Goal: Transaction & Acquisition: Purchase product/service

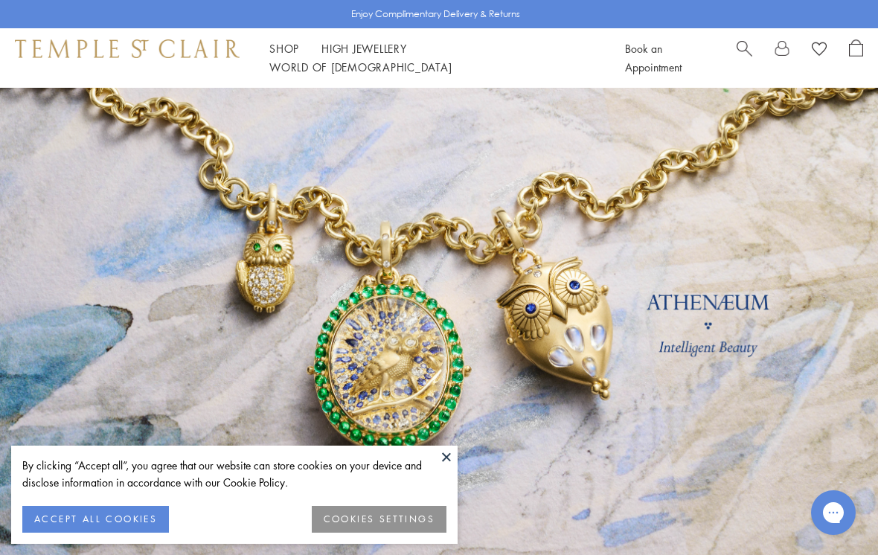
click at [448, 464] on button at bounding box center [447, 457] width 22 height 22
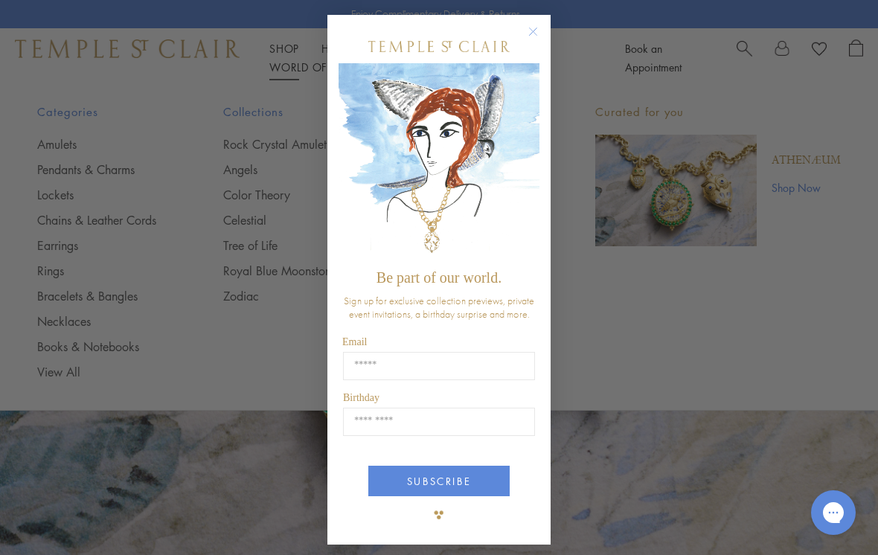
click at [535, 28] on circle "Close dialog" at bounding box center [534, 32] width 18 height 18
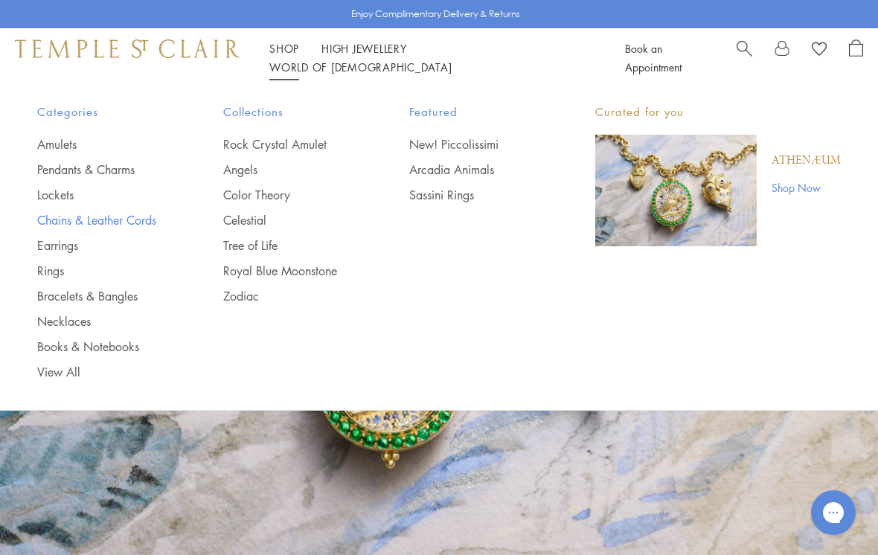
click at [138, 219] on link "Chains & Leather Cords" at bounding box center [100, 220] width 127 height 16
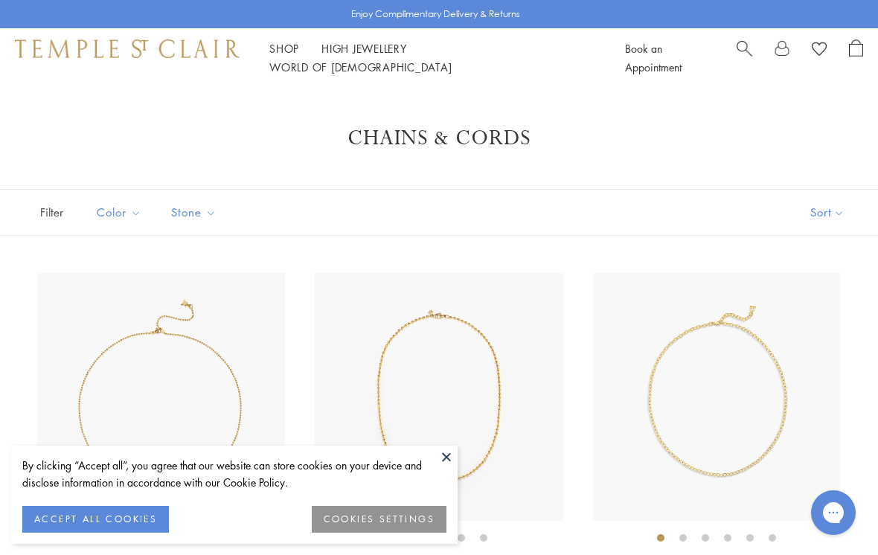
click at [441, 462] on button at bounding box center [447, 457] width 22 height 22
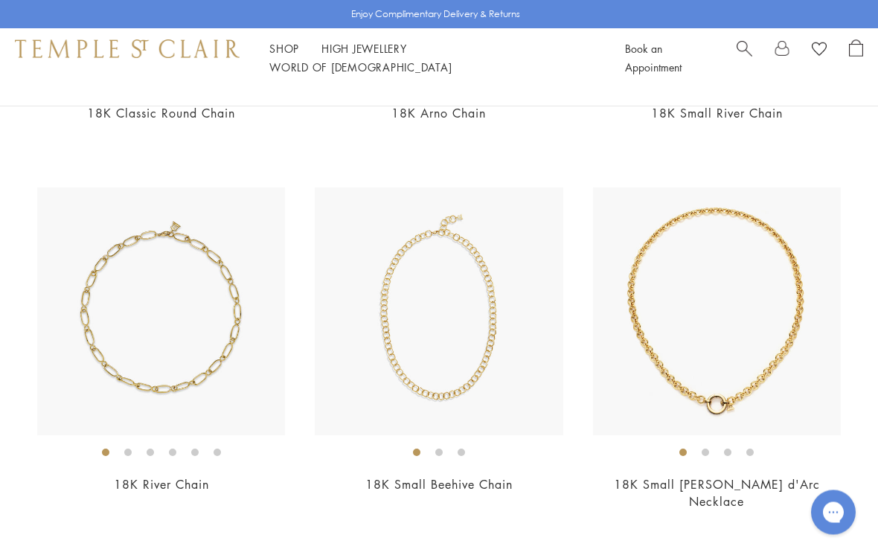
scroll to position [1199, 0]
click at [734, 318] on img at bounding box center [717, 311] width 248 height 248
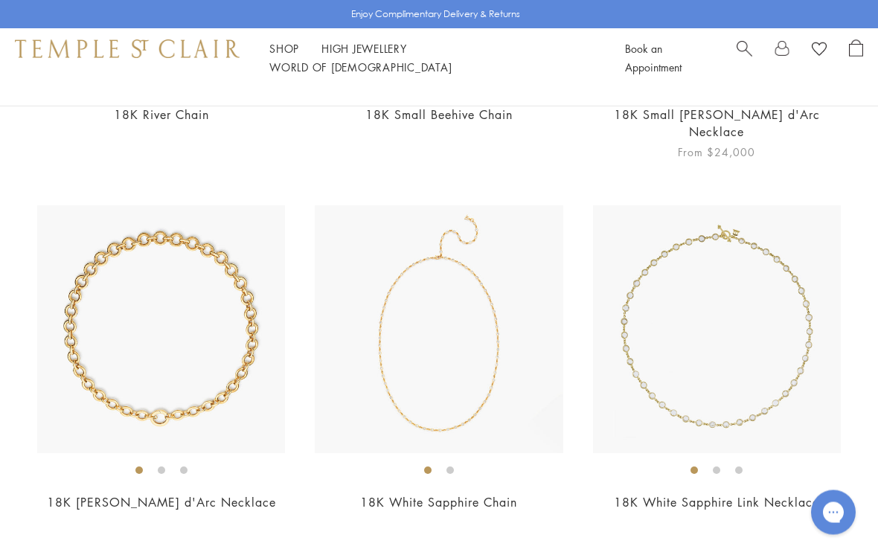
scroll to position [1569, 0]
click at [188, 312] on img at bounding box center [161, 329] width 248 height 248
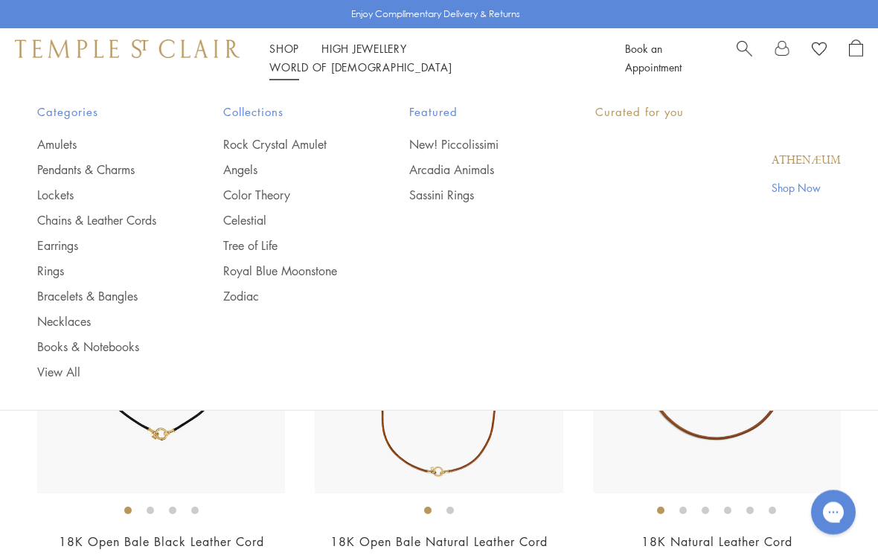
scroll to position [1900, 0]
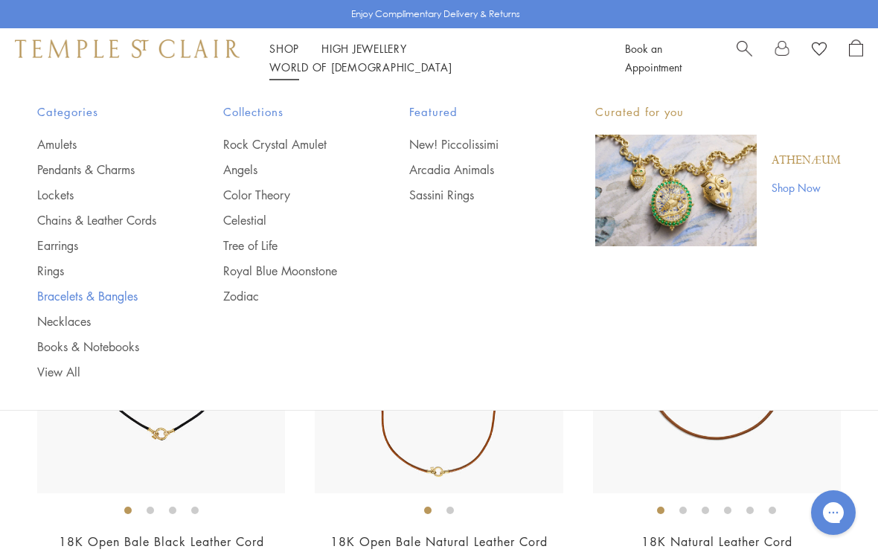
click at [121, 298] on link "Bracelets & Bangles" at bounding box center [100, 296] width 127 height 16
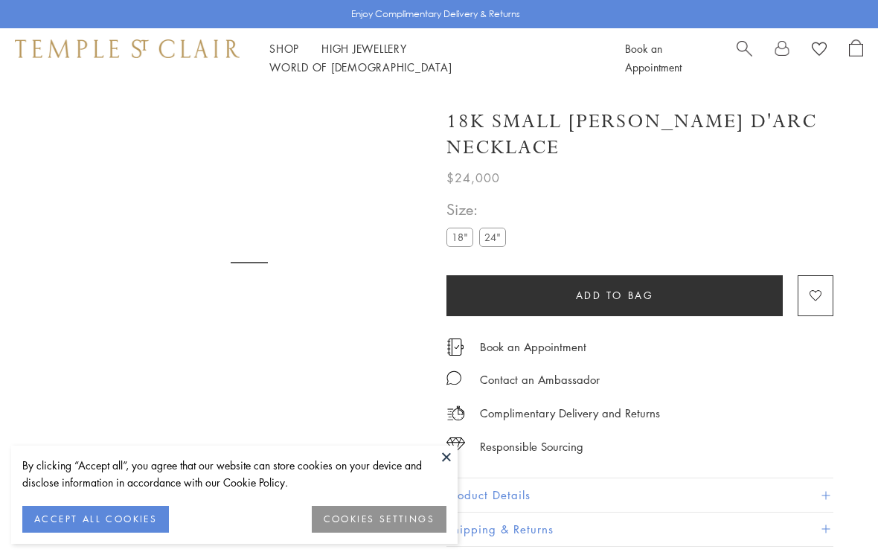
scroll to position [4, 0]
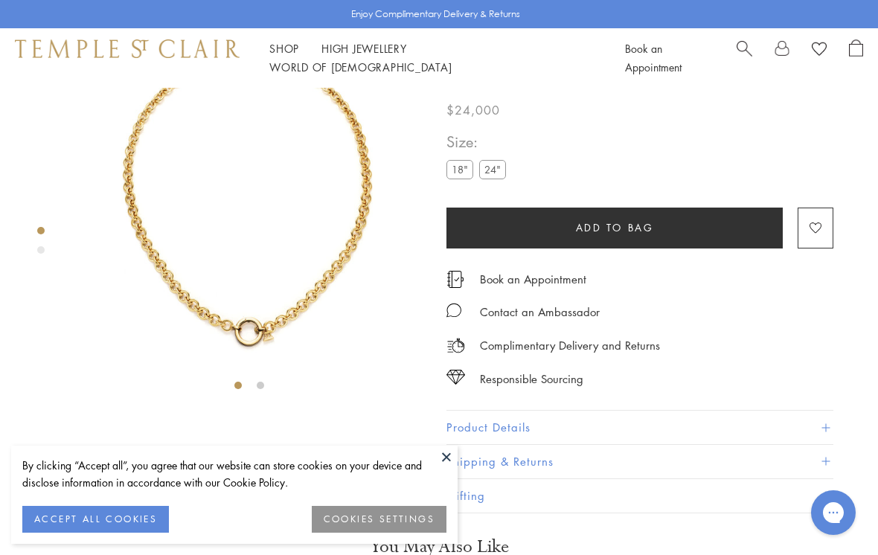
scroll to position [88, 0]
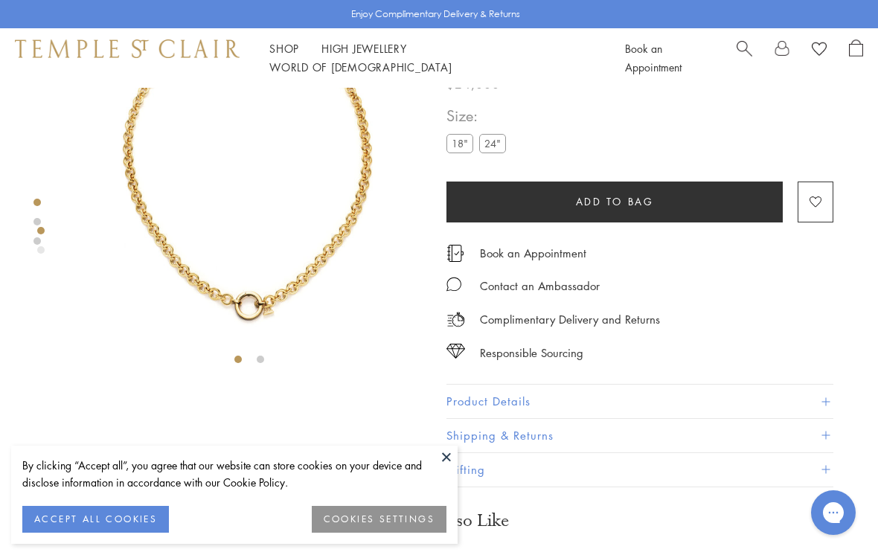
click at [450, 456] on button at bounding box center [447, 457] width 22 height 22
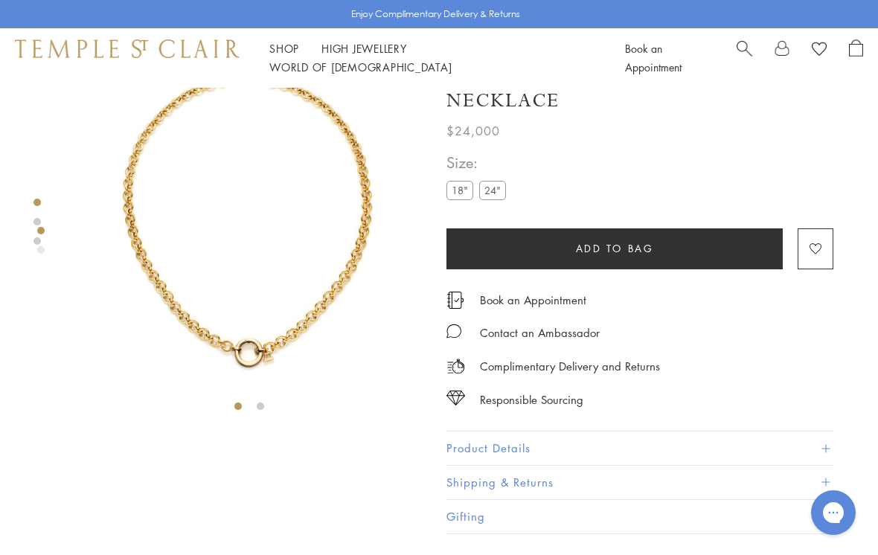
scroll to position [0, 0]
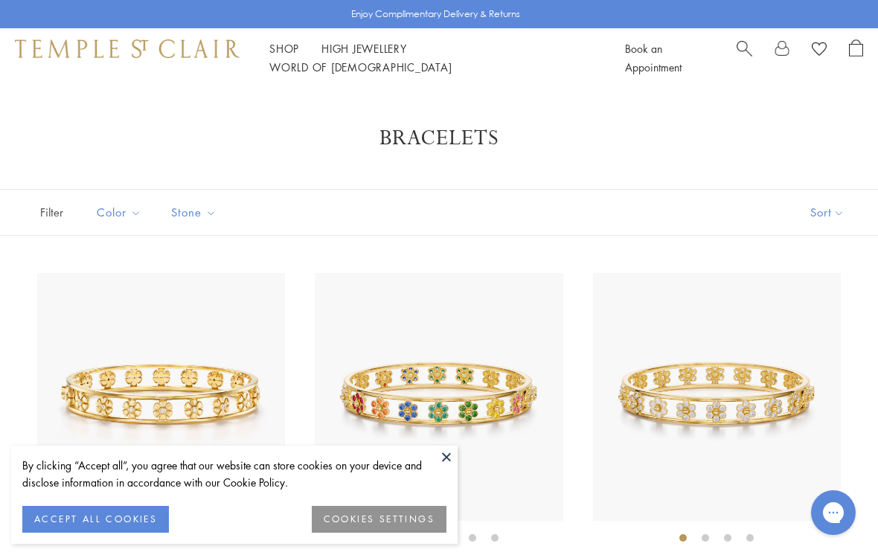
click at [96, 512] on button "ACCEPT ALL COOKIES" at bounding box center [95, 519] width 147 height 27
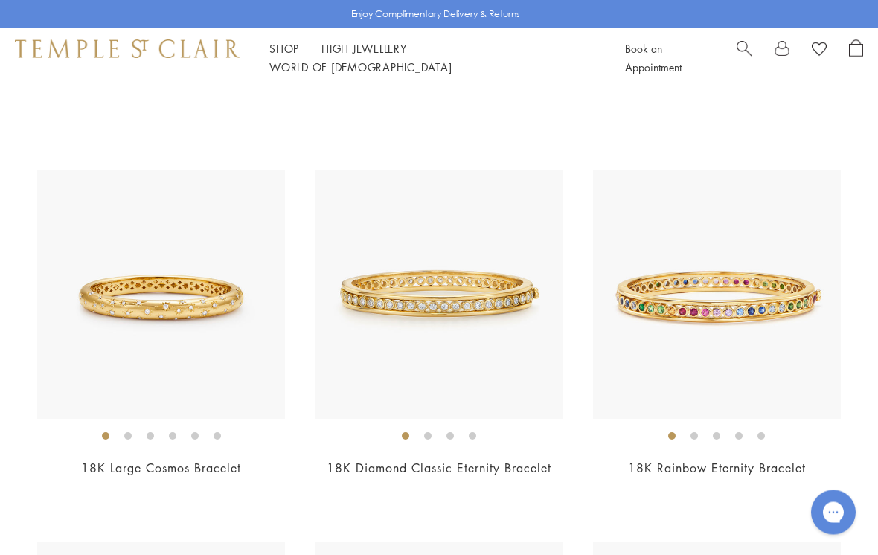
scroll to position [2347, 0]
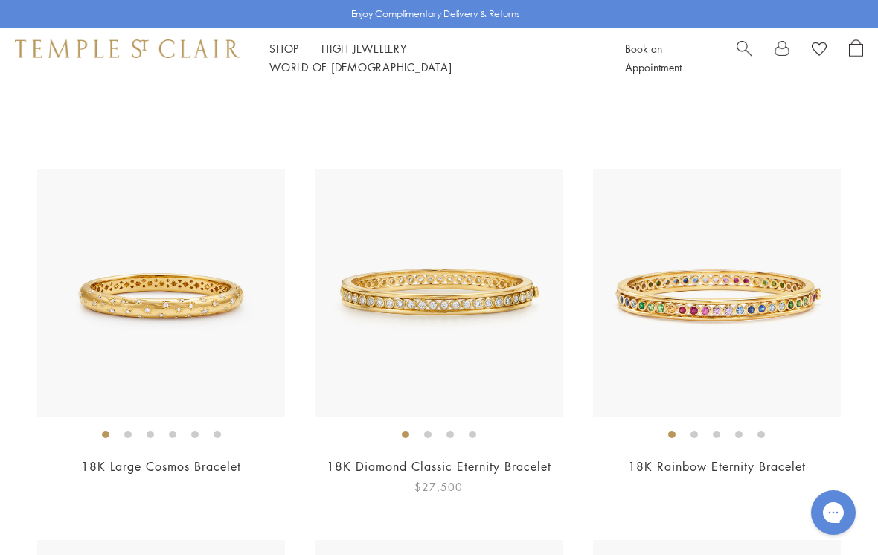
click at [448, 278] on img at bounding box center [439, 293] width 248 height 248
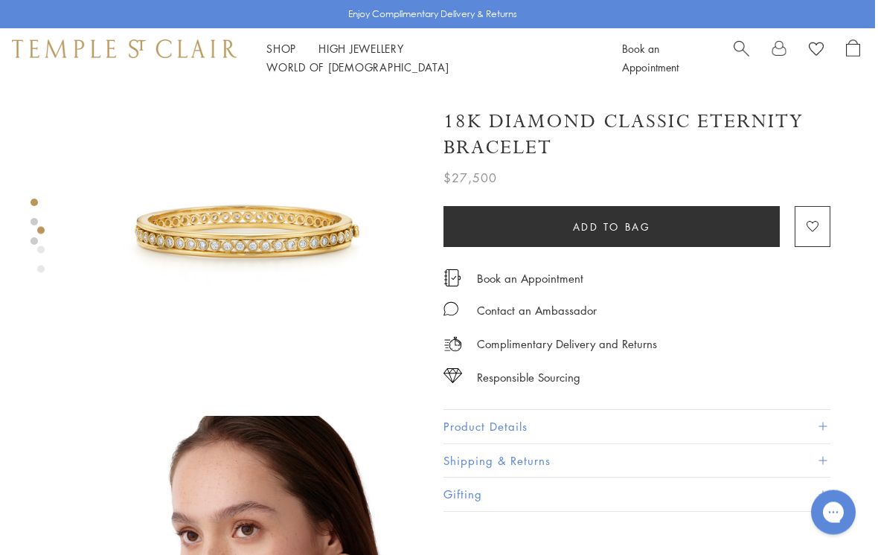
scroll to position [0, 3]
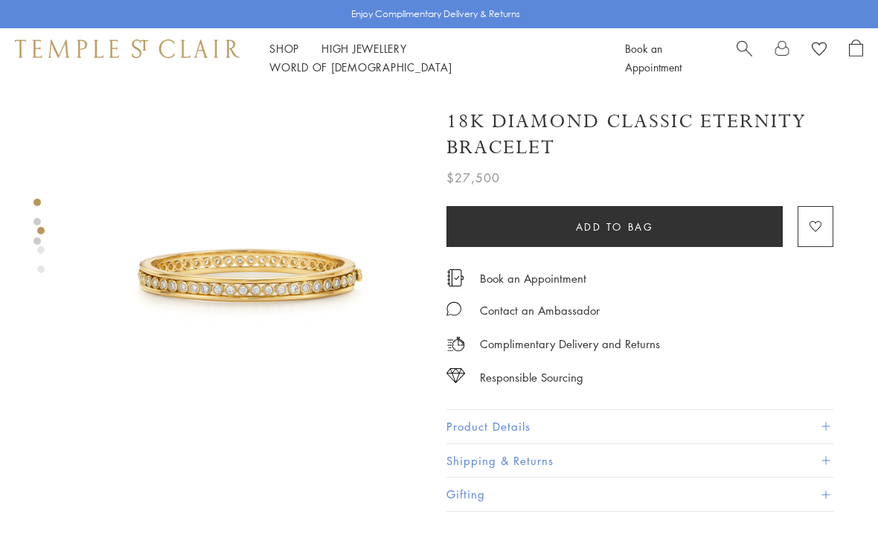
scroll to position [55, 3]
click at [287, 54] on link "Shop Shop" at bounding box center [284, 48] width 30 height 15
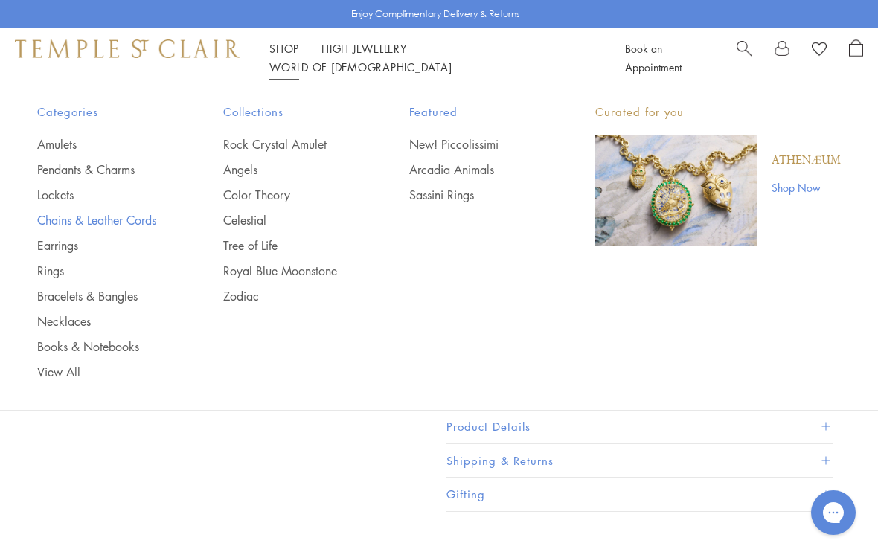
click at [145, 217] on link "Chains & Leather Cords" at bounding box center [100, 220] width 127 height 16
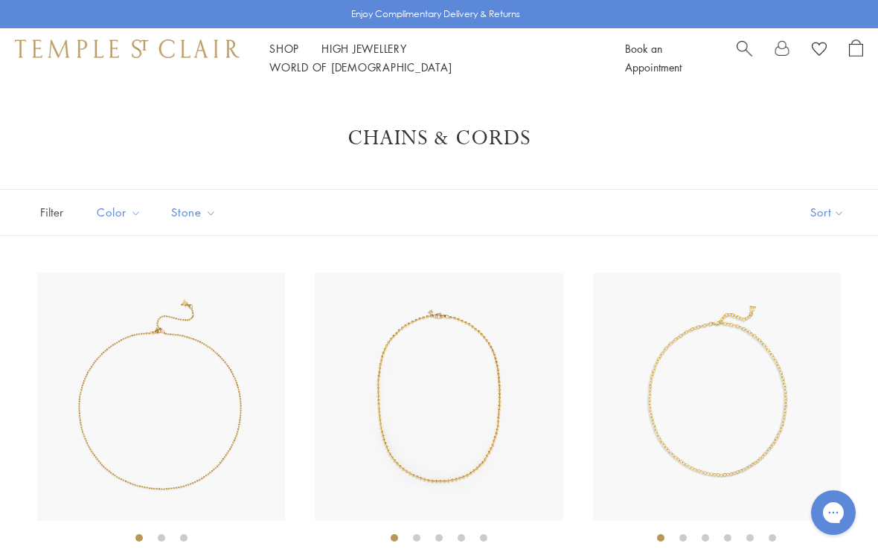
click at [835, 223] on button "Sort" at bounding box center [827, 212] width 101 height 45
click at [820, 216] on button "Sort" at bounding box center [827, 212] width 101 height 45
click at [779, 360] on button "Price, high to low" at bounding box center [802, 354] width 151 height 36
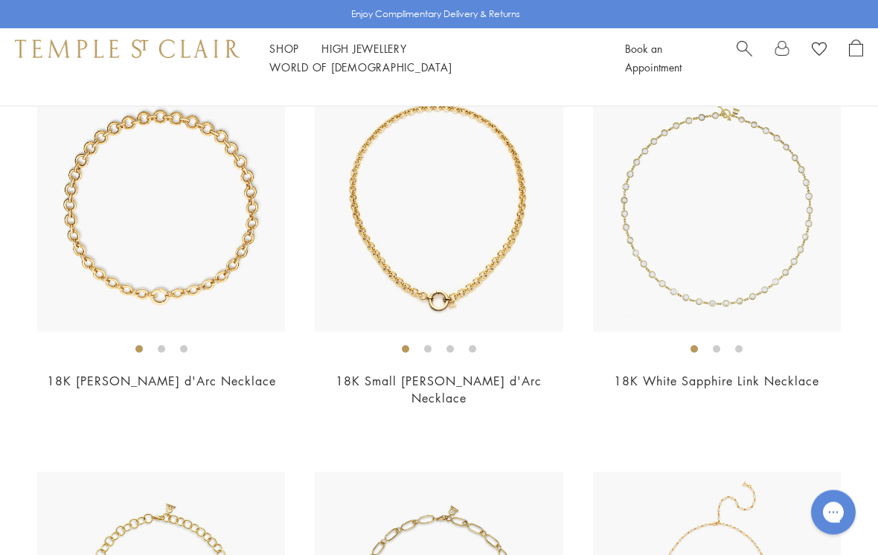
scroll to position [186, 0]
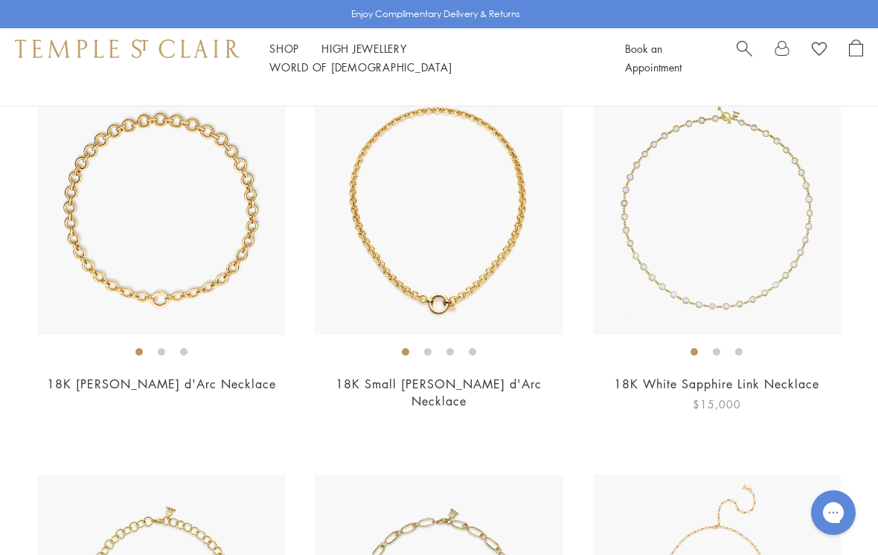
click at [787, 265] on img at bounding box center [717, 211] width 248 height 248
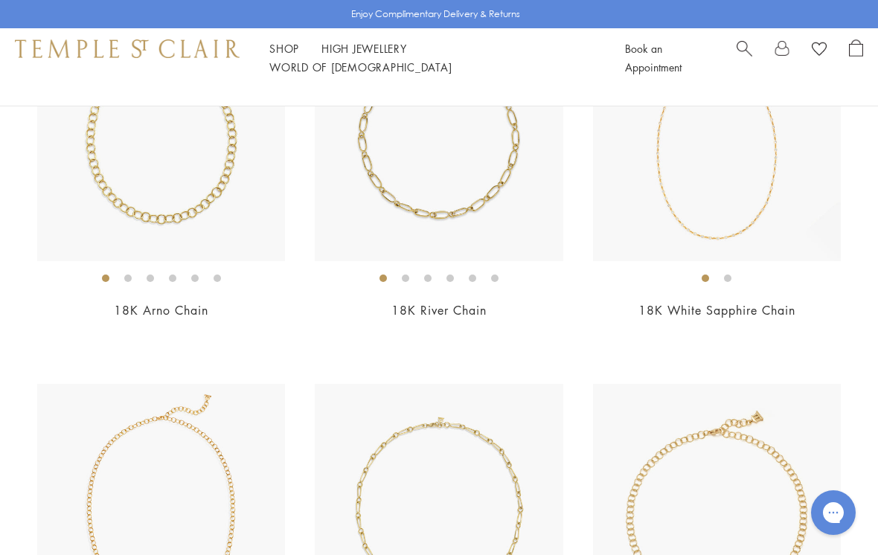
scroll to position [646, 0]
